Goal: Task Accomplishment & Management: Manage account settings

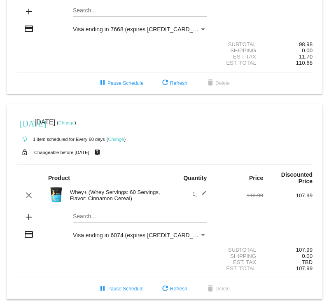
scroll to position [132, 0]
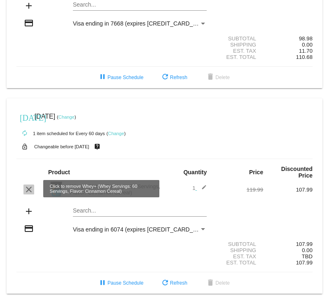
click at [26, 189] on mat-icon "clear" at bounding box center [29, 189] width 10 height 10
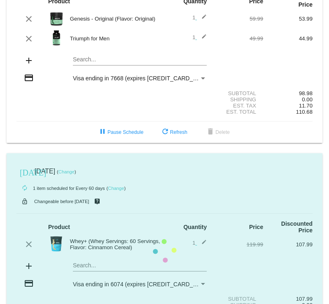
scroll to position [82, 0]
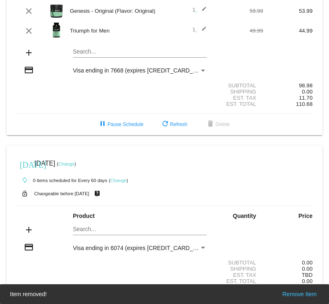
click at [92, 48] on div "Search..." at bounding box center [140, 50] width 134 height 16
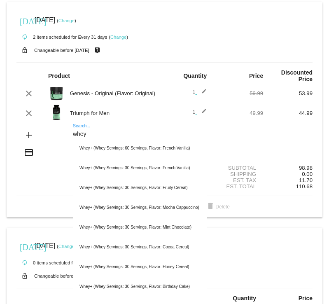
scroll to position [41, 0]
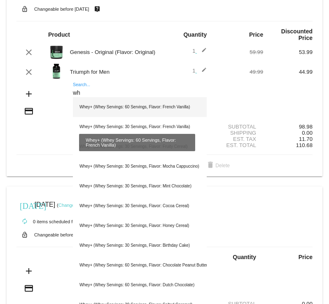
type input "w"
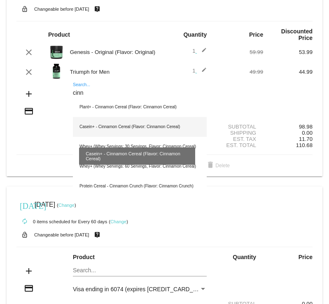
type input "cinn"
click at [152, 131] on div "Casein+ - Cinnamon Cereal (Flavor: Cinnamon Cereal)" at bounding box center [140, 127] width 134 height 20
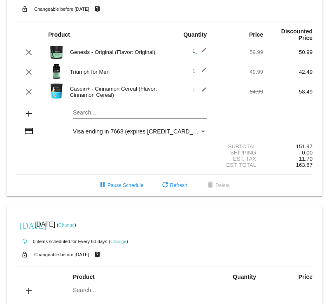
click at [54, 89] on img at bounding box center [56, 91] width 16 height 16
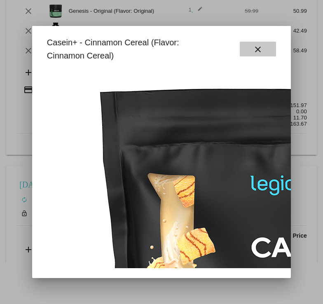
drag, startPoint x: 263, startPoint y: 47, endPoint x: 229, endPoint y: 52, distance: 34.0
click at [263, 47] on mat-icon "close" at bounding box center [258, 49] width 10 height 10
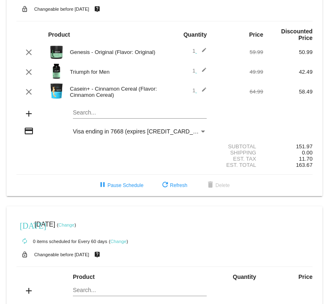
click at [103, 114] on mat-card "[DATE] [DATE] ( Change ) autorenew 3 items scheduled for Every 31 days ( Change…" at bounding box center [165, 78] width 316 height 235
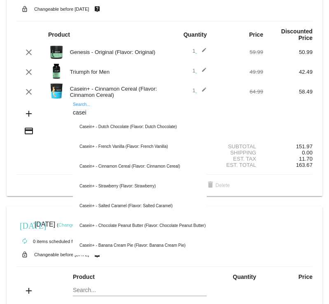
type input "casei"
